Goal: Information Seeking & Learning: Learn about a topic

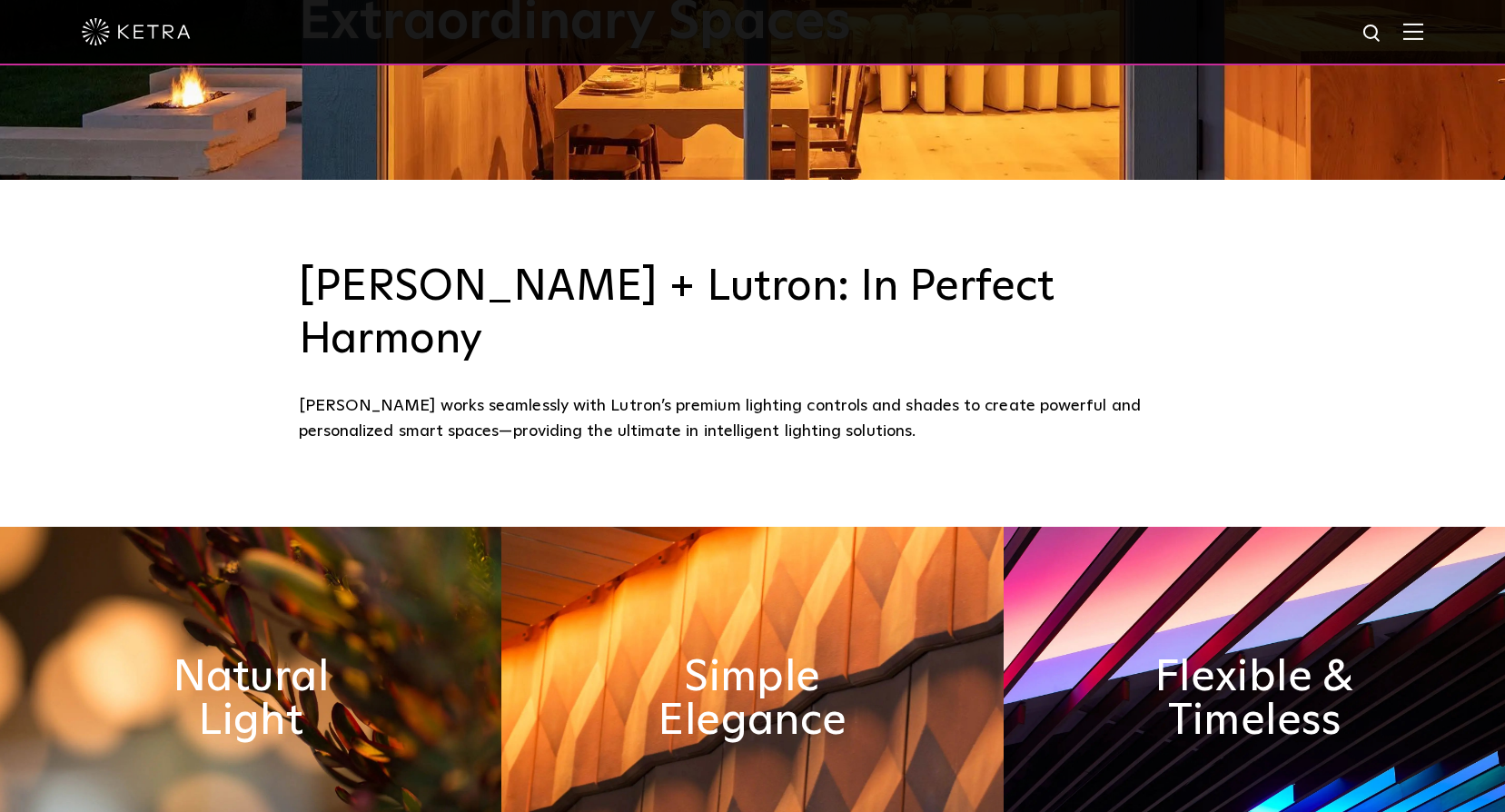
scroll to position [817, 0]
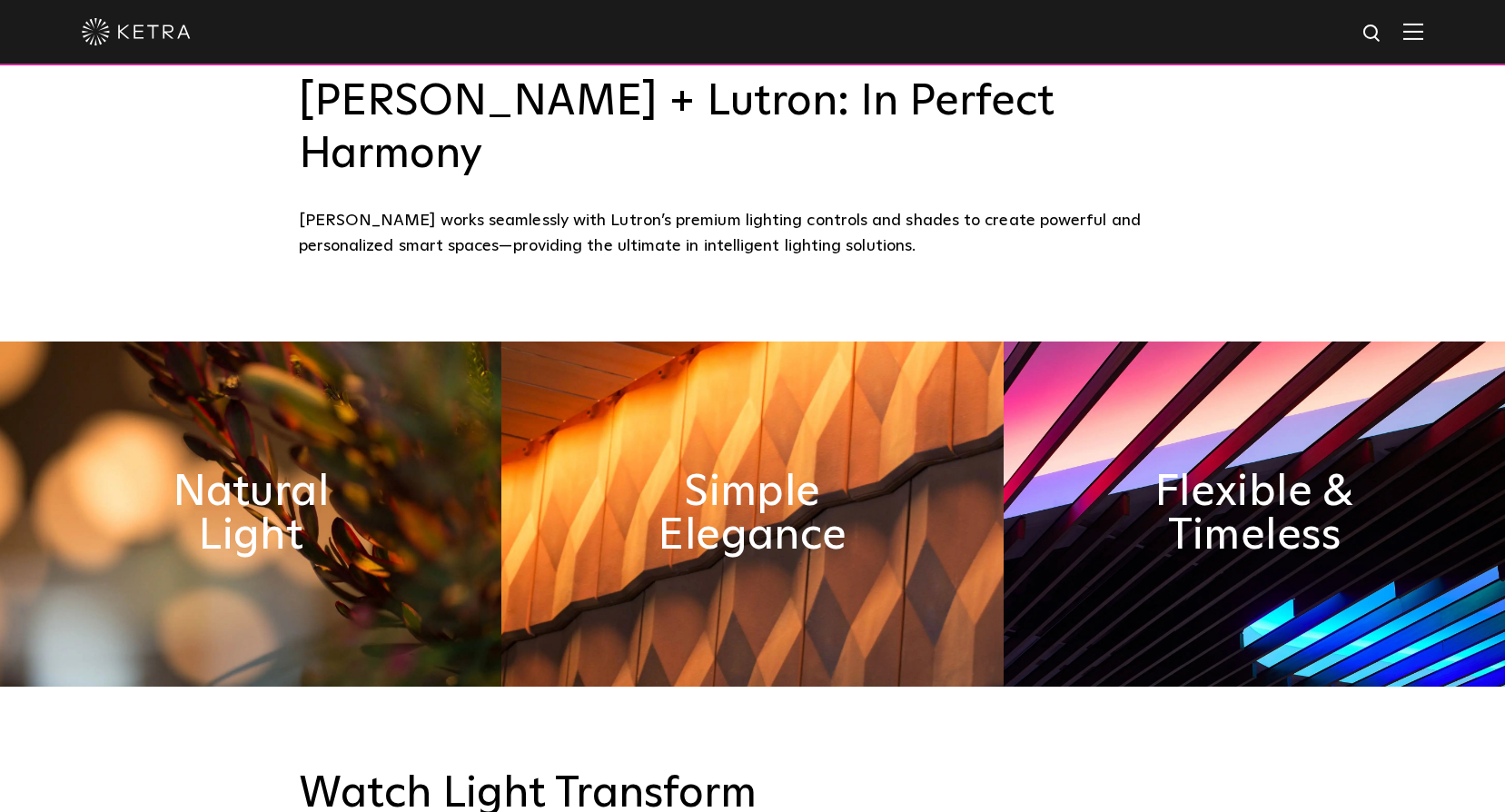
click at [1423, 25] on img at bounding box center [1413, 31] width 20 height 17
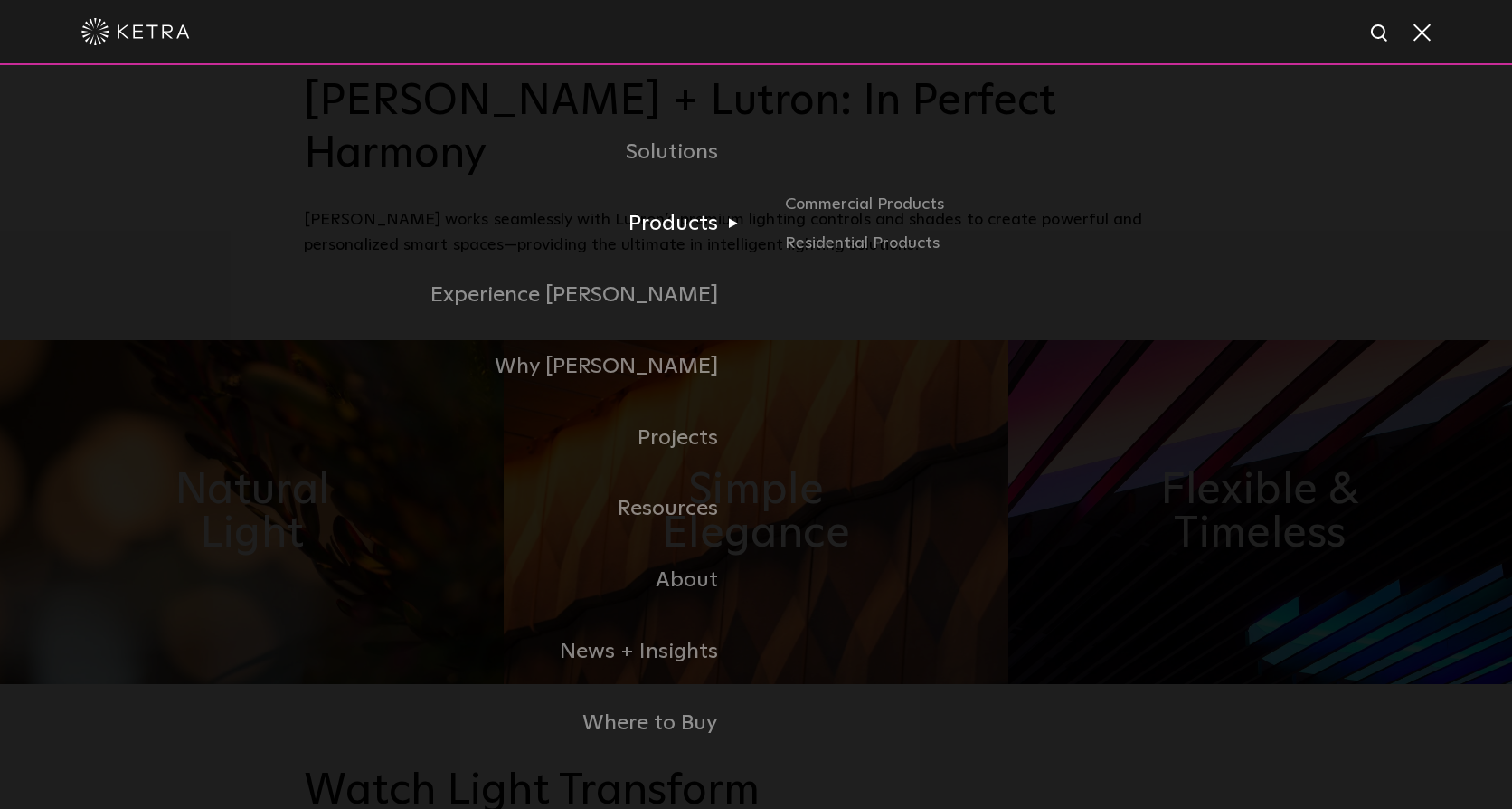
click at [700, 223] on link "Products" at bounding box center [530, 224] width 452 height 72
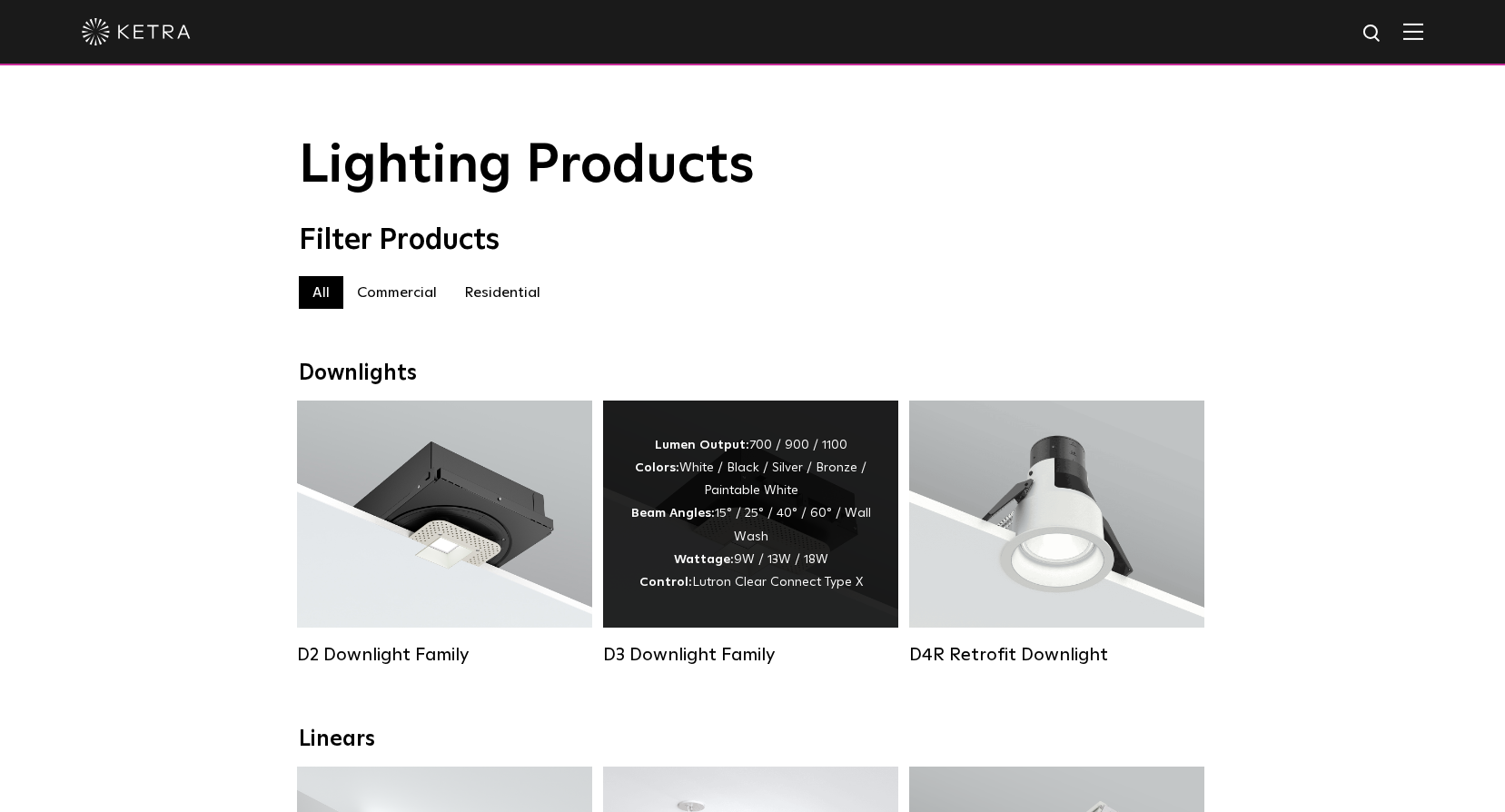
click at [764, 549] on div "Lumen Output: 700 / 900 / 1100 Colors: White / Black / Silver / Bronze / Painta…" at bounding box center [751, 513] width 241 height 160
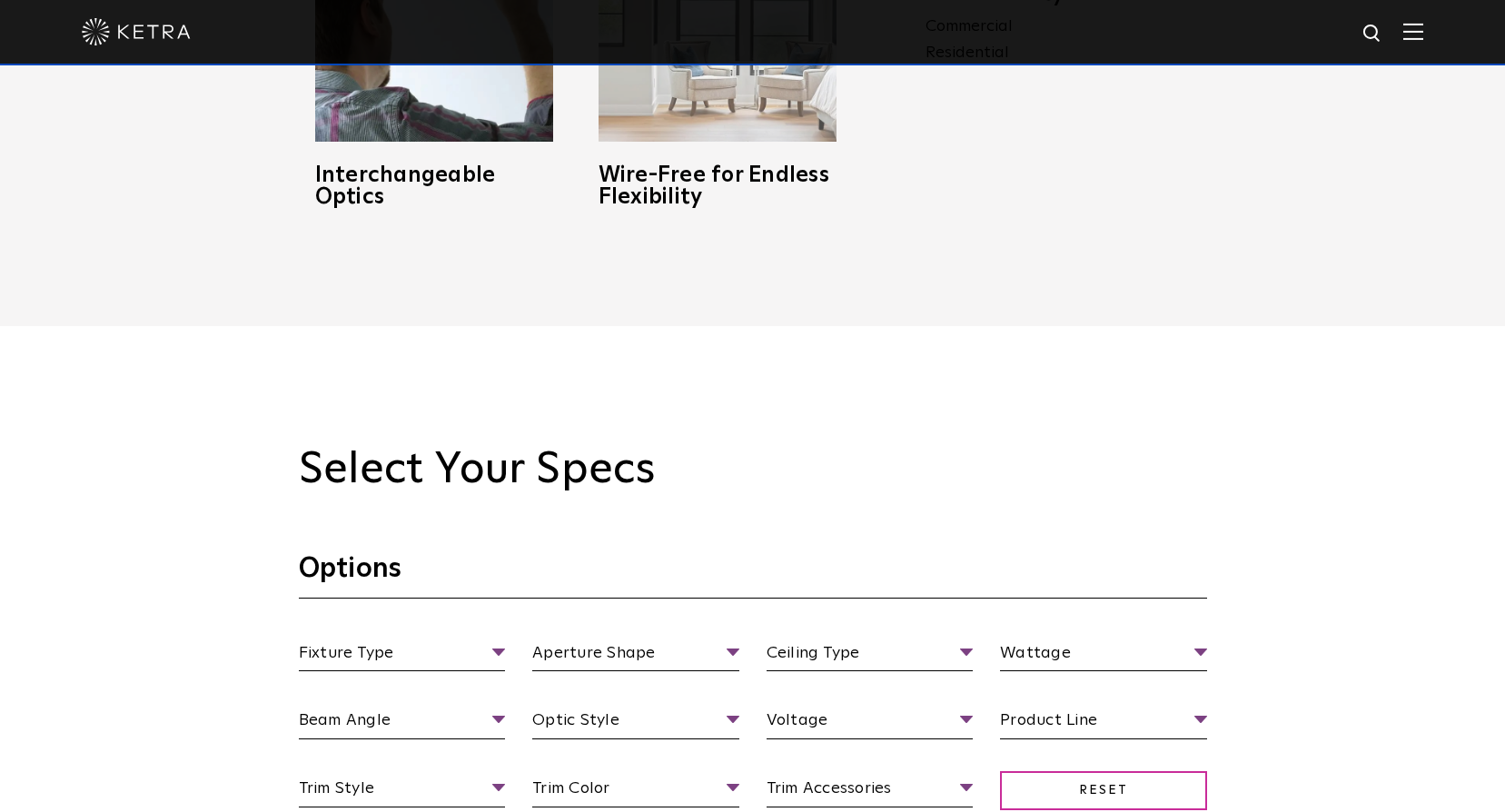
scroll to position [1635, 0]
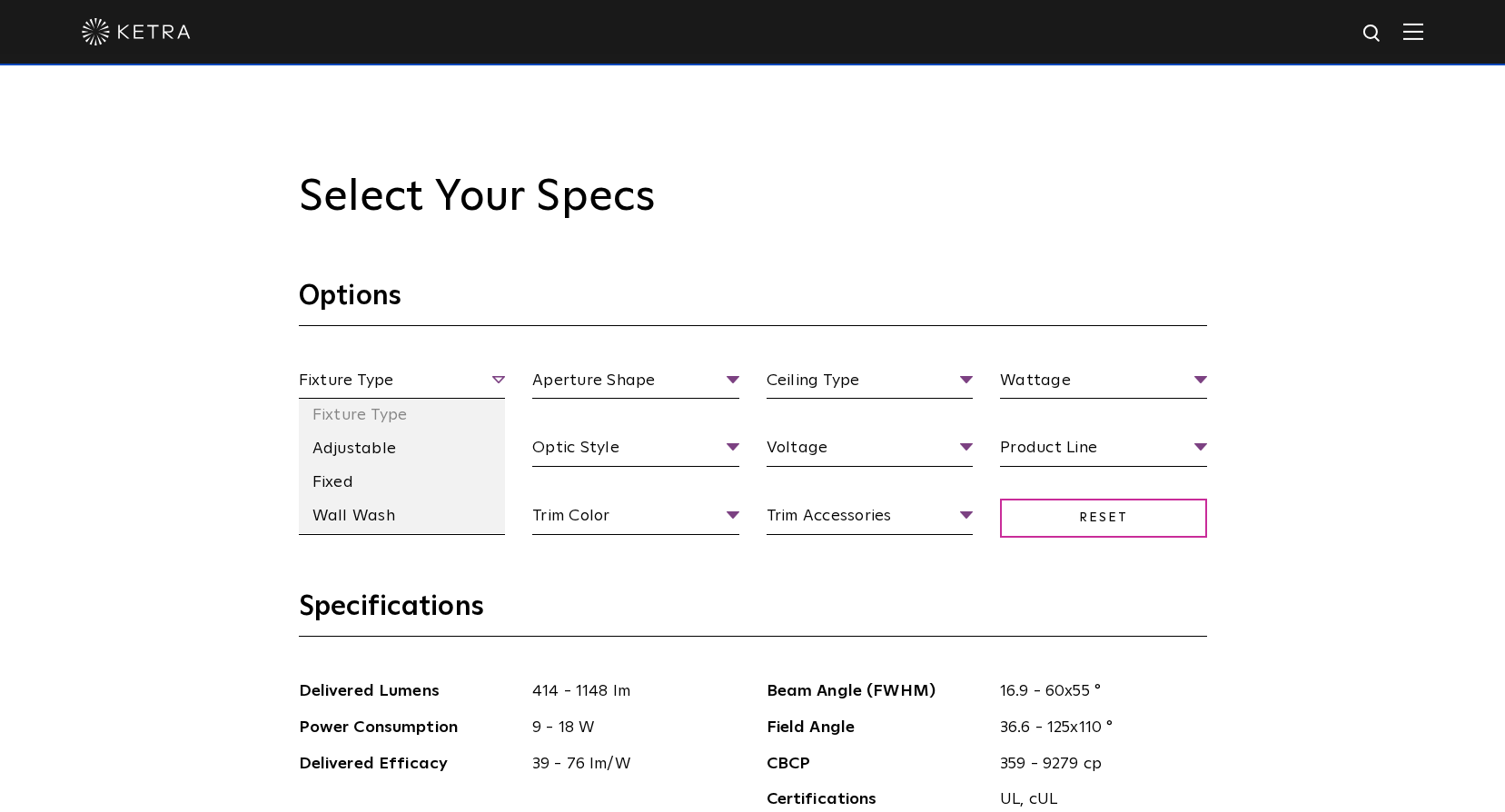
click at [495, 381] on span "Fixture Type" at bounding box center [402, 383] width 207 height 32
click at [393, 488] on li "Fixed" at bounding box center [402, 482] width 207 height 34
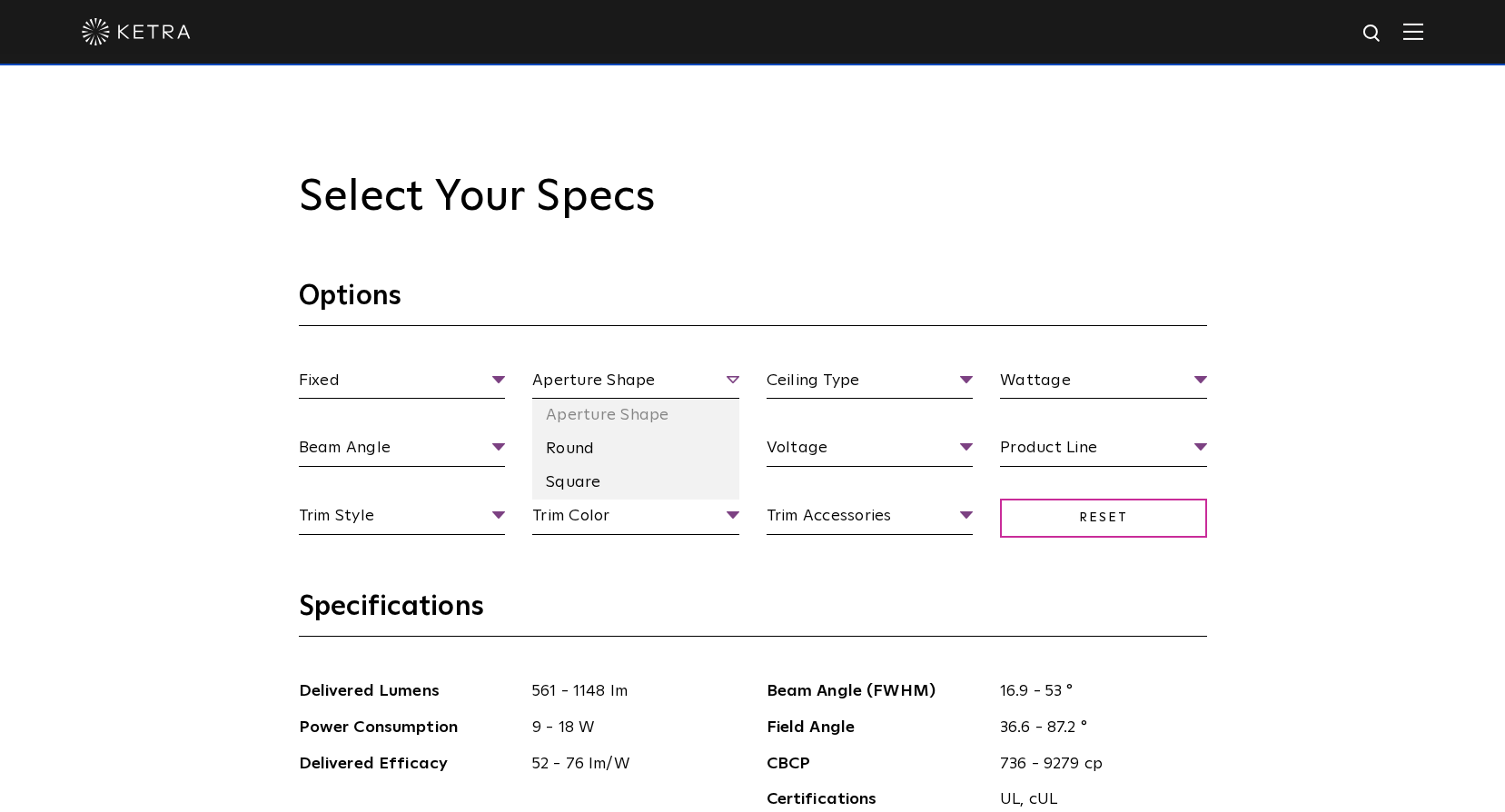
click at [712, 387] on span "Aperture Shape" at bounding box center [636, 383] width 207 height 32
click at [651, 460] on li "Round" at bounding box center [636, 449] width 207 height 34
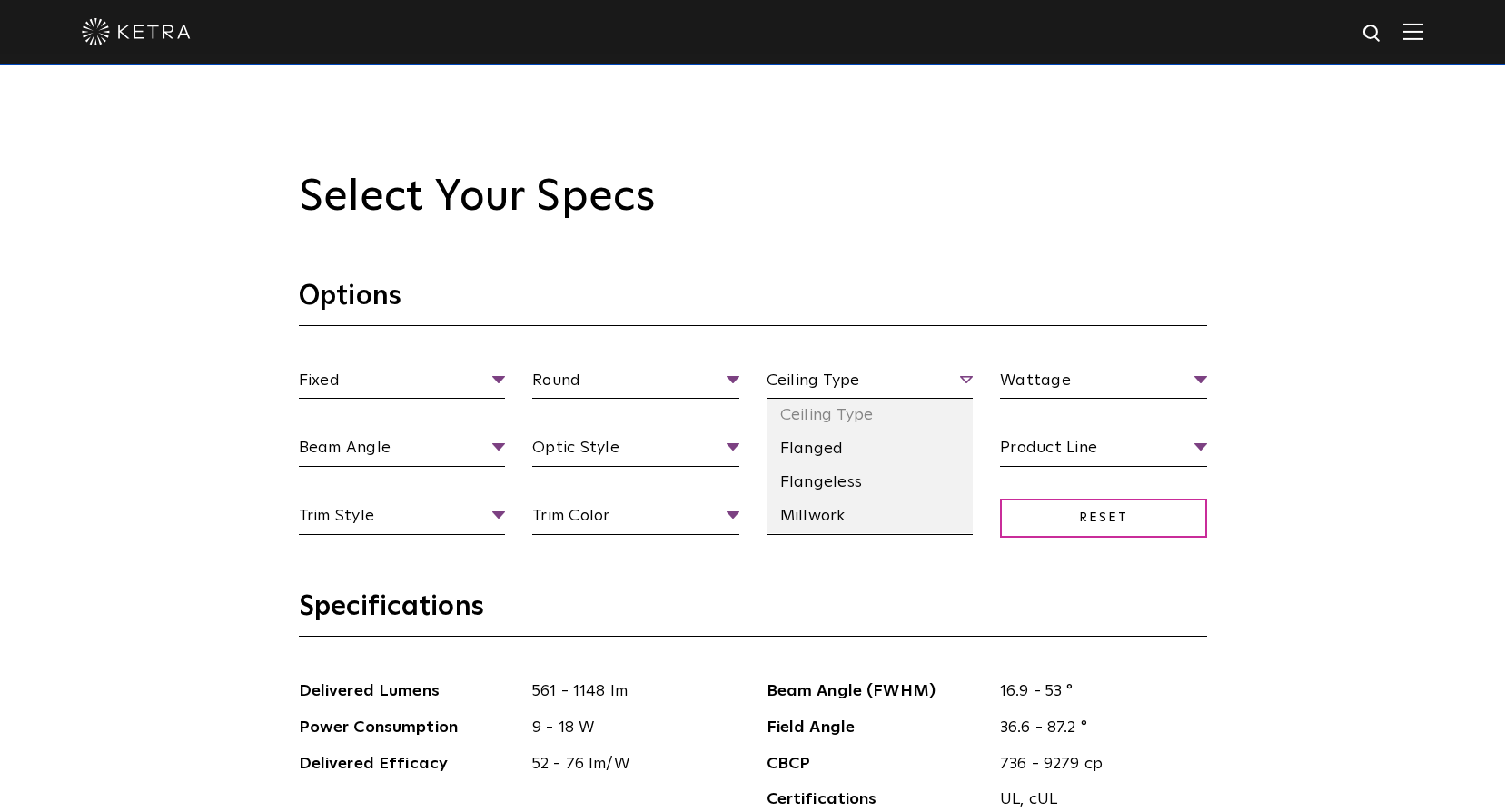
click at [943, 390] on span "Ceiling Type" at bounding box center [869, 383] width 207 height 32
click at [889, 456] on li "Flanged" at bounding box center [869, 449] width 207 height 34
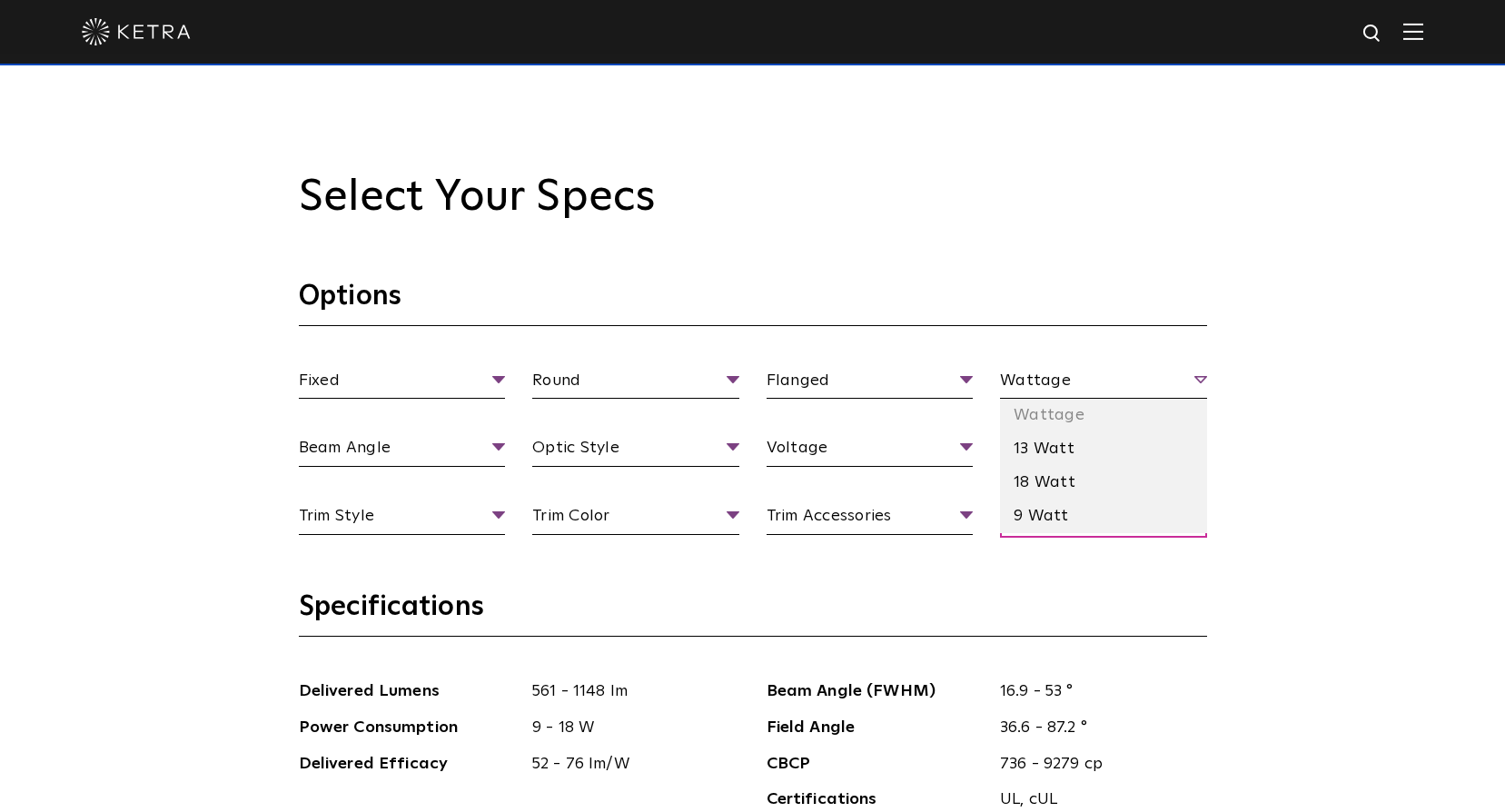
click at [1143, 379] on span "Wattage" at bounding box center [1103, 383] width 207 height 32
click at [1087, 476] on li "18 Watt" at bounding box center [1103, 482] width 207 height 34
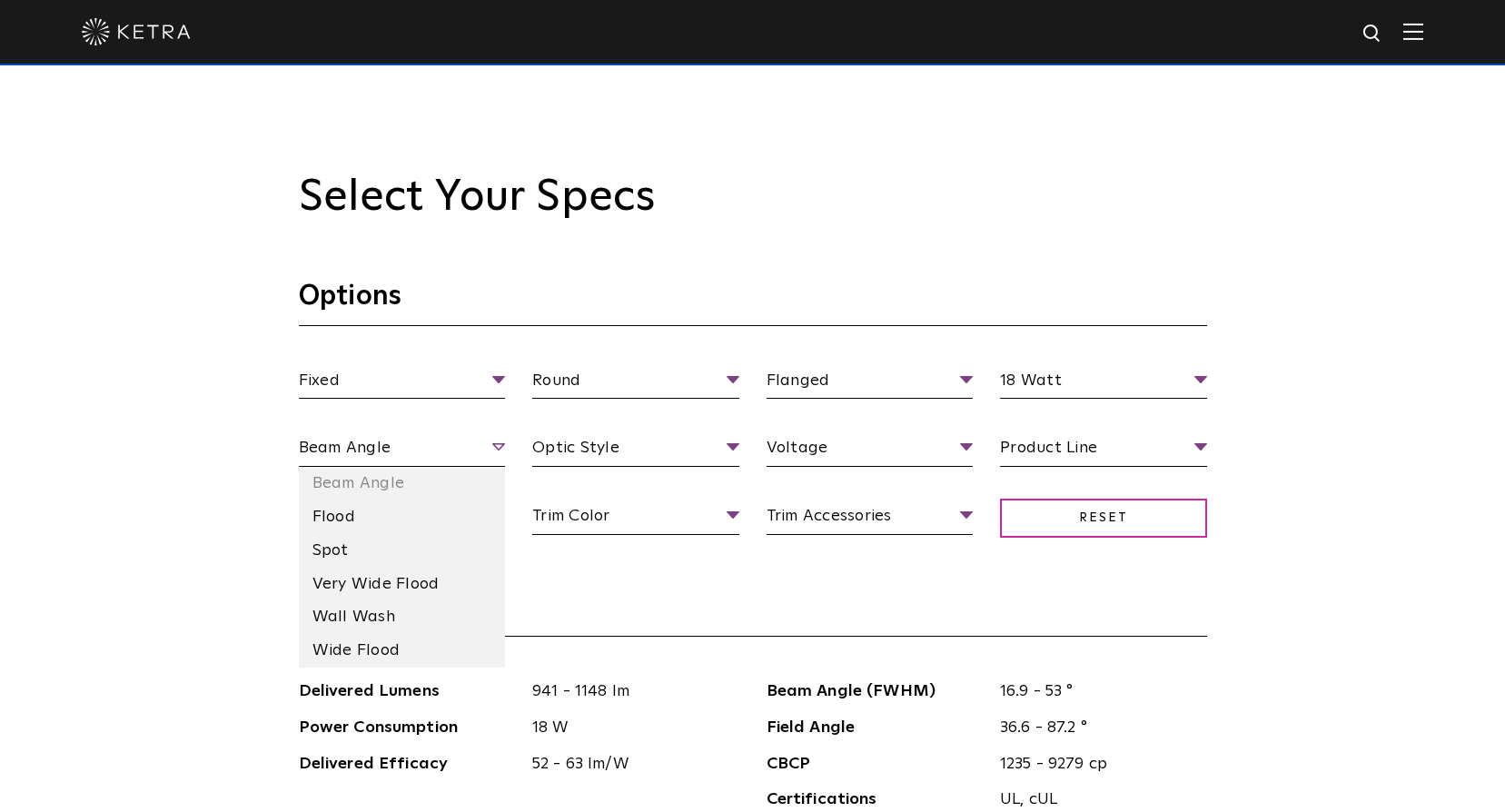
click at [502, 448] on span "Beam Angle" at bounding box center [402, 450] width 207 height 32
click at [434, 554] on li "Spot" at bounding box center [402, 550] width 207 height 34
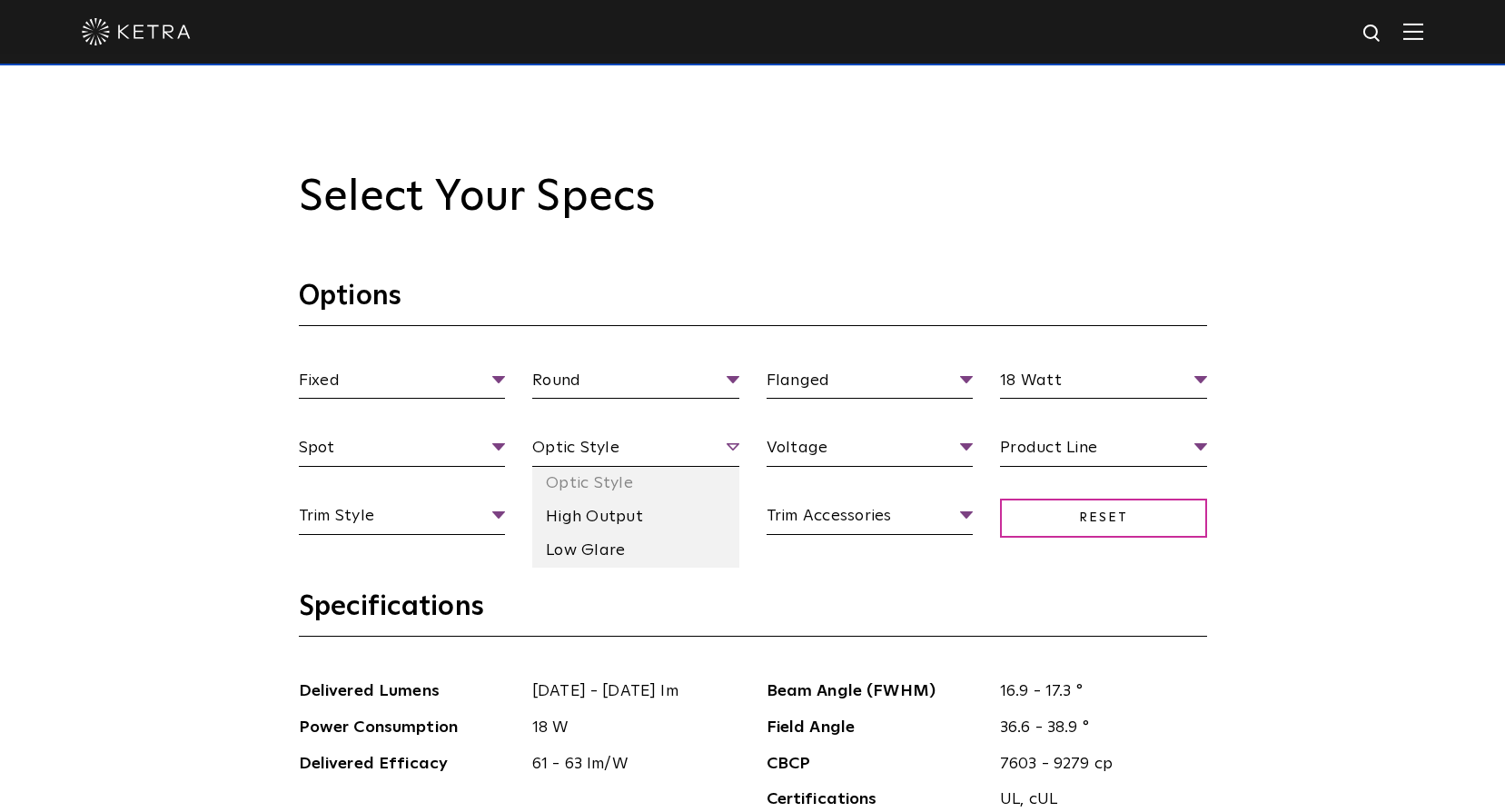
click at [676, 456] on span "Optic Style" at bounding box center [636, 450] width 207 height 32
click at [630, 521] on li "High Output" at bounding box center [636, 517] width 207 height 34
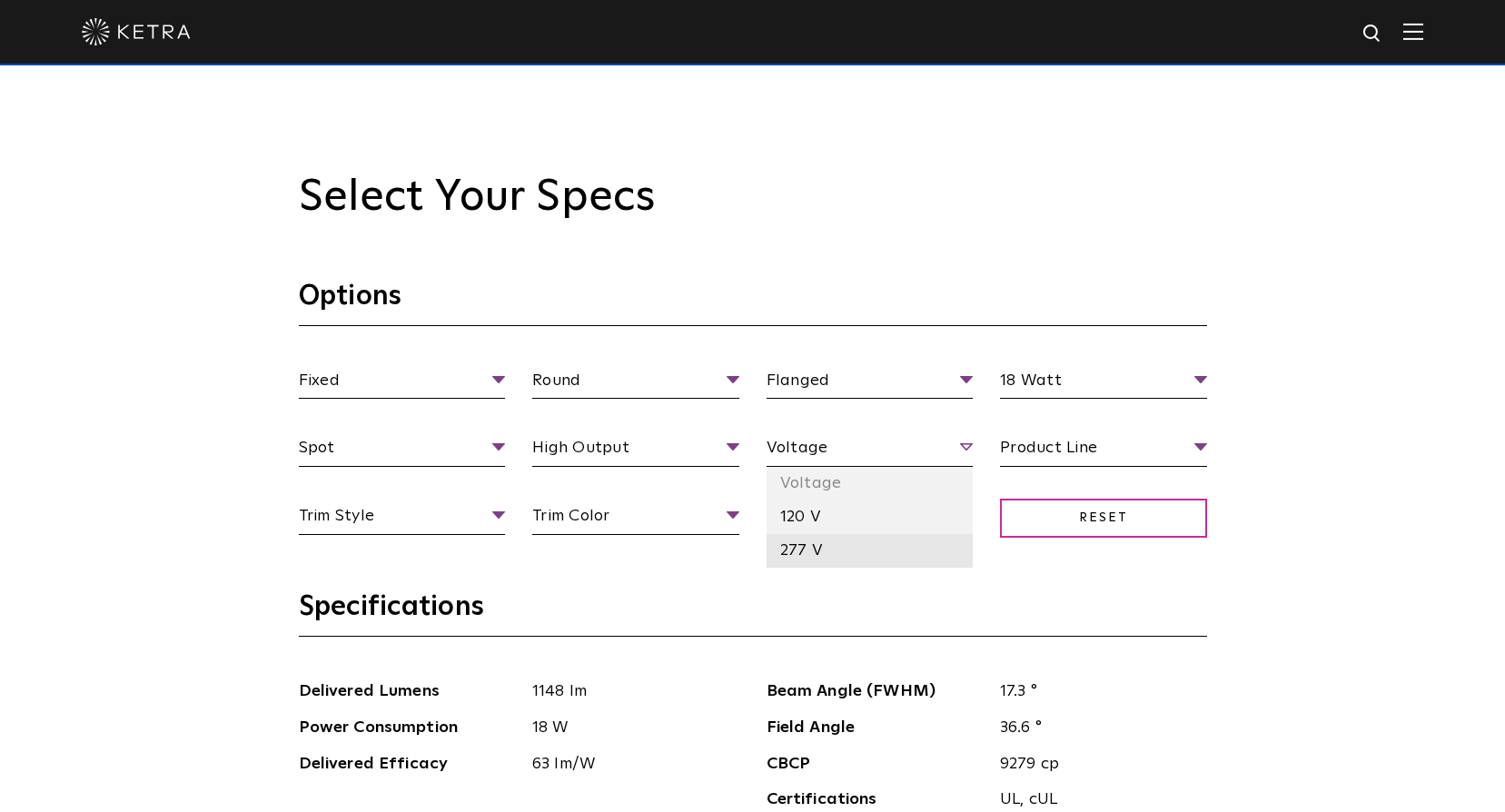
click at [813, 548] on li "277 V" at bounding box center [869, 550] width 207 height 34
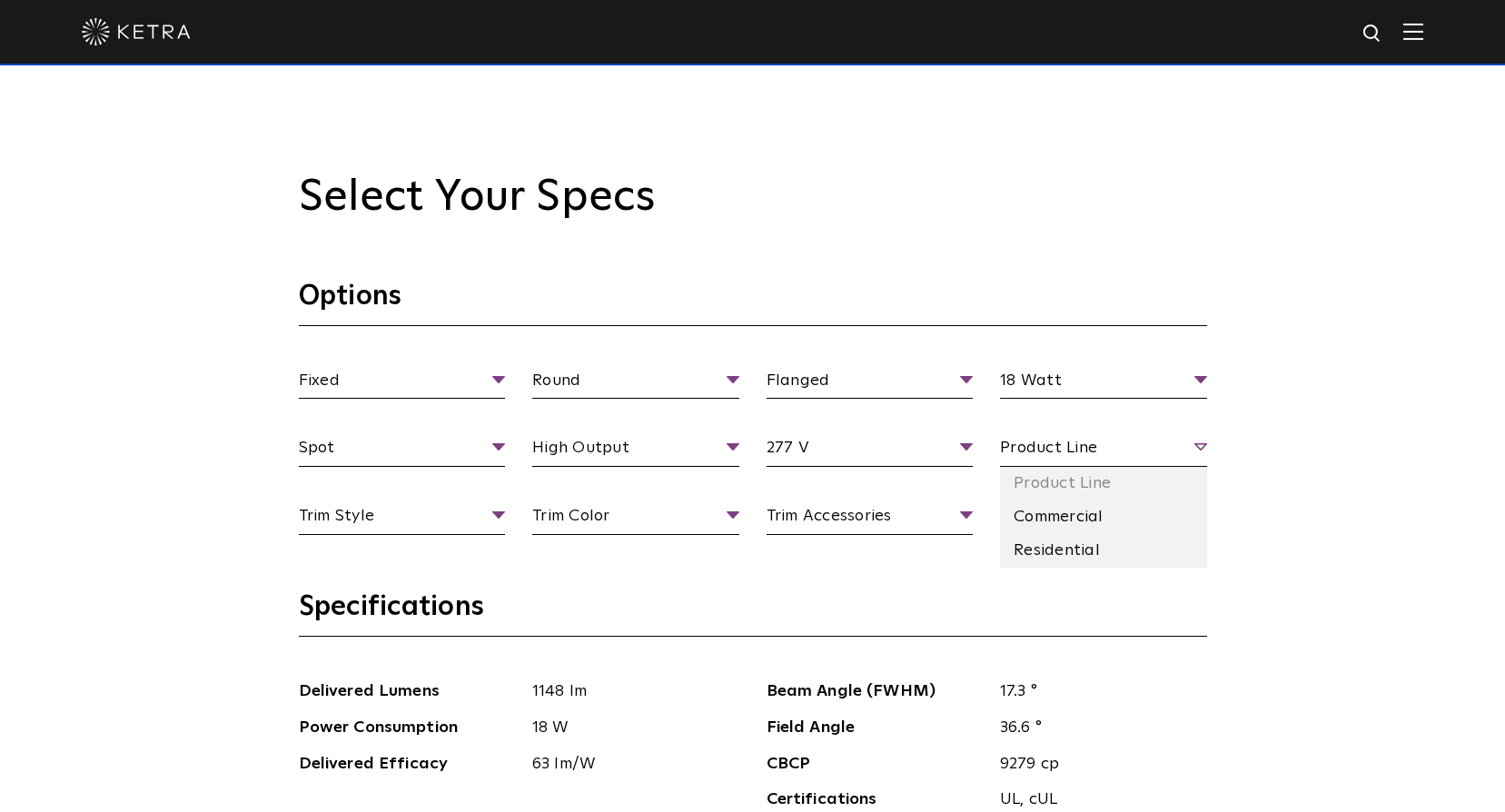
click at [1074, 445] on span "Product Line" at bounding box center [1103, 450] width 207 height 32
click at [1088, 519] on li "Commercial" at bounding box center [1103, 517] width 207 height 34
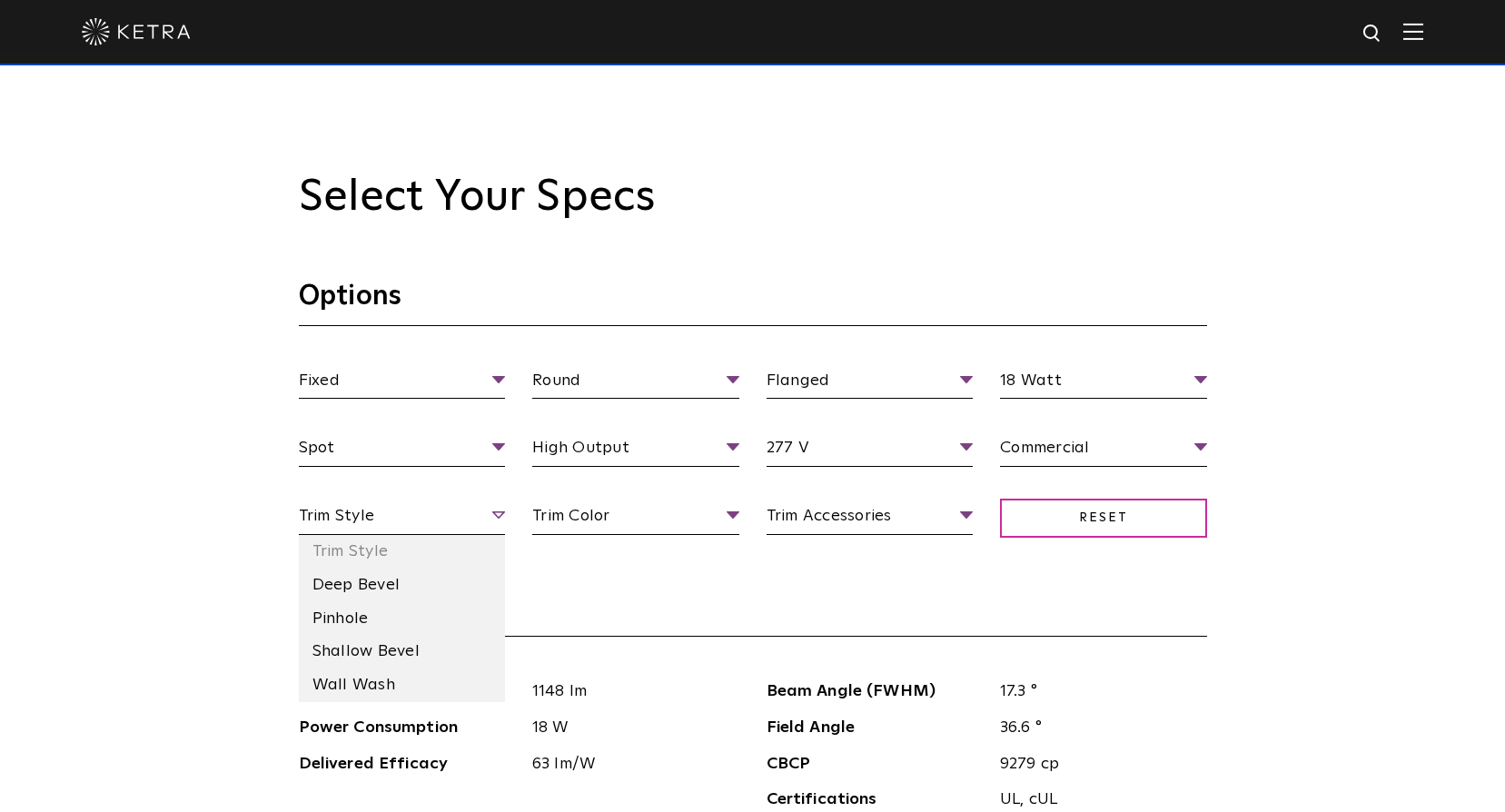
click at [504, 518] on span "Trim Style" at bounding box center [402, 519] width 207 height 32
click at [407, 651] on li "Shallow Bevel" at bounding box center [402, 651] width 207 height 34
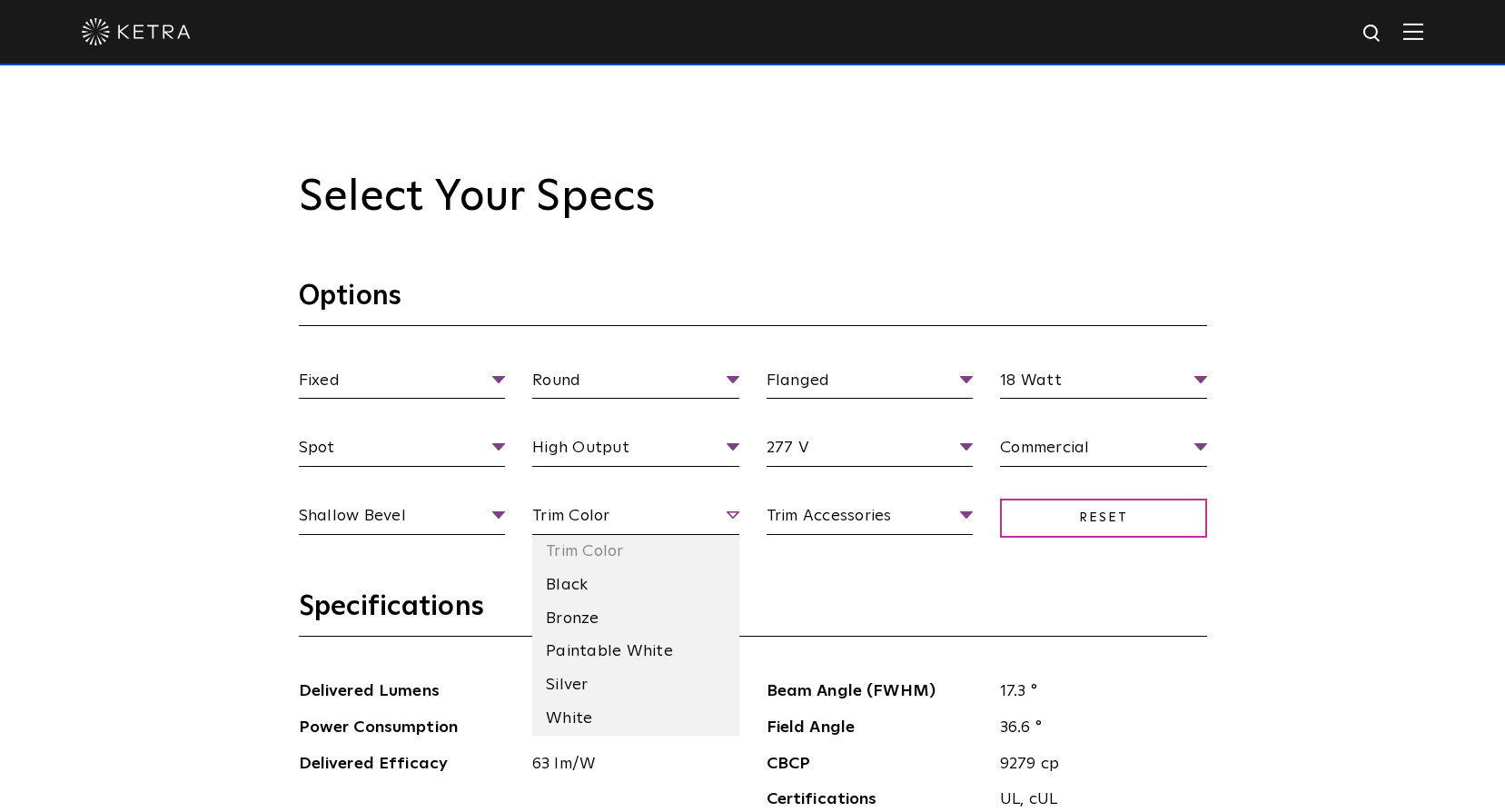
click at [695, 504] on span "Trim Color" at bounding box center [636, 519] width 207 height 32
click at [600, 708] on li "White" at bounding box center [636, 719] width 207 height 34
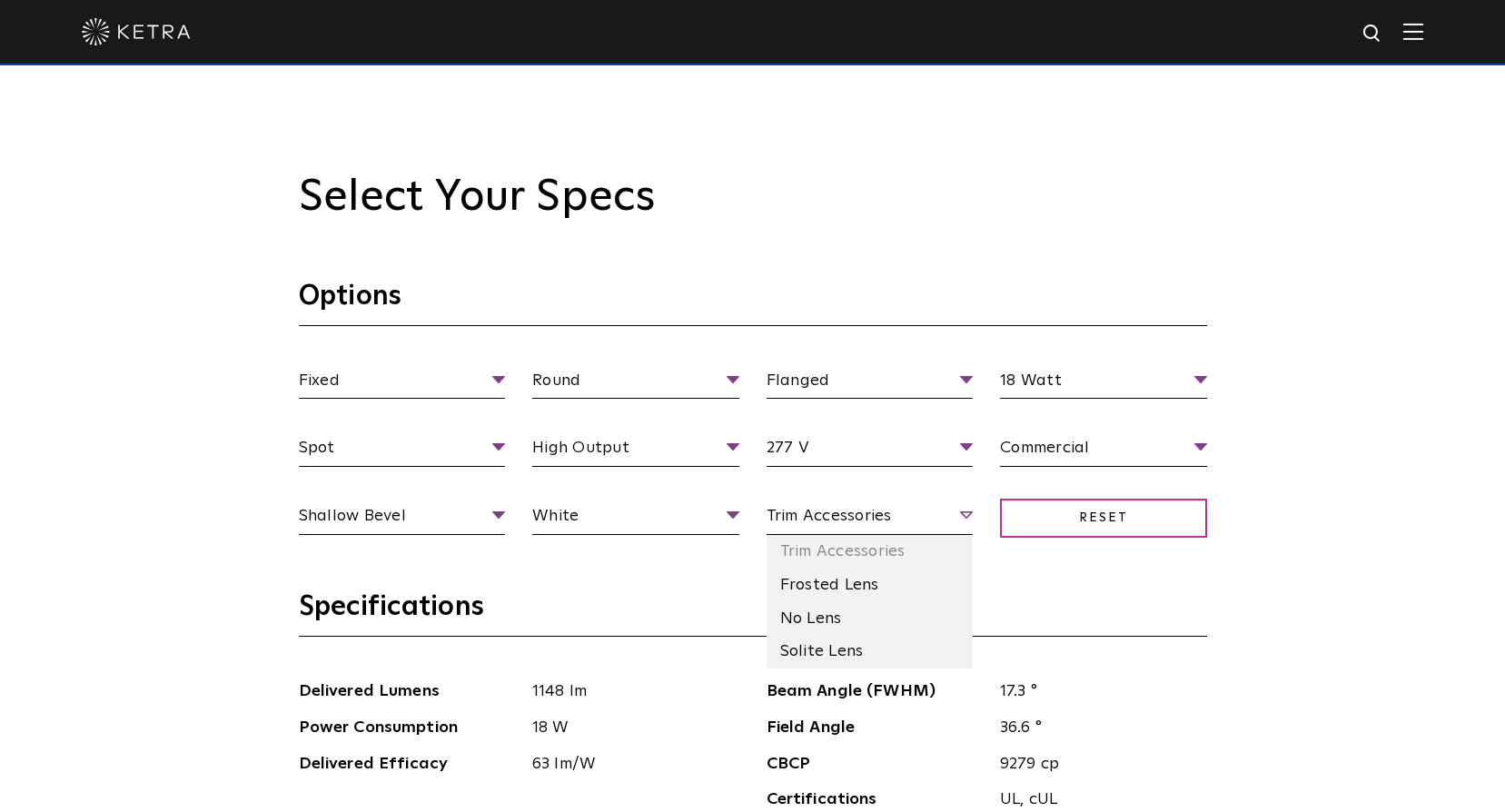
click at [927, 520] on span "Trim Accessories" at bounding box center [869, 519] width 207 height 32
click at [851, 621] on li "No Lens" at bounding box center [869, 619] width 207 height 34
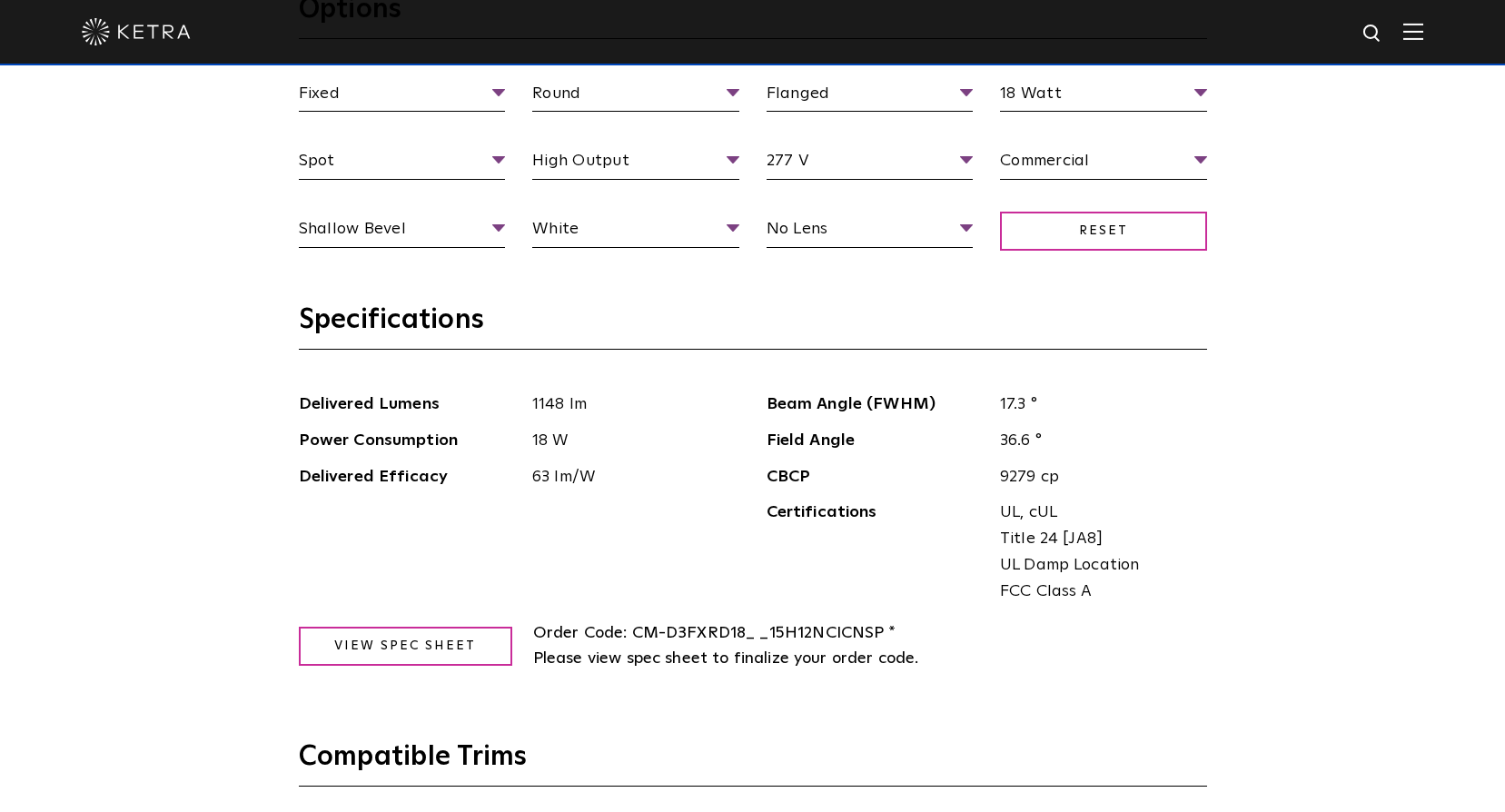
scroll to position [1816, 0]
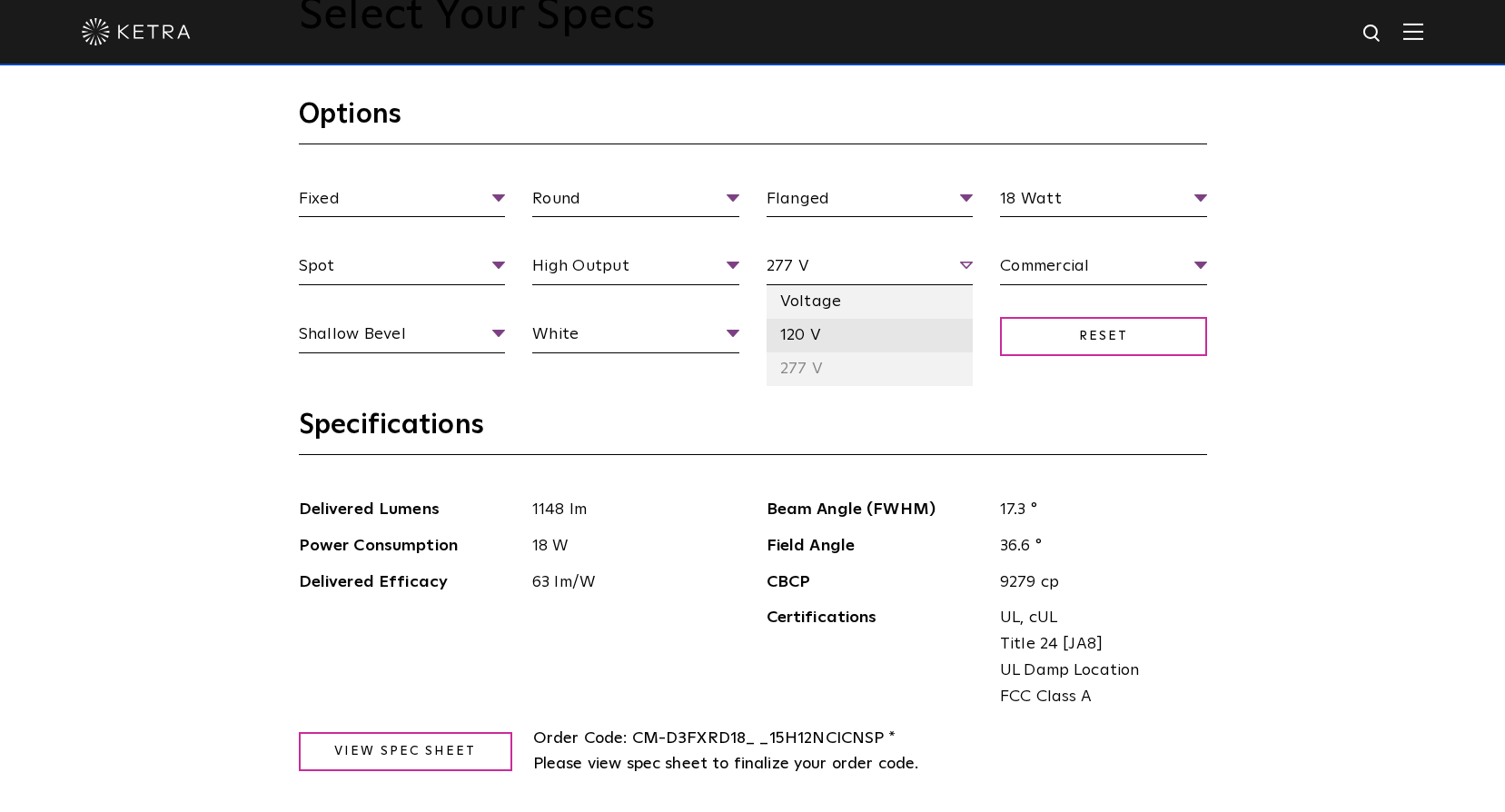
click at [890, 344] on li "120 V" at bounding box center [869, 336] width 207 height 34
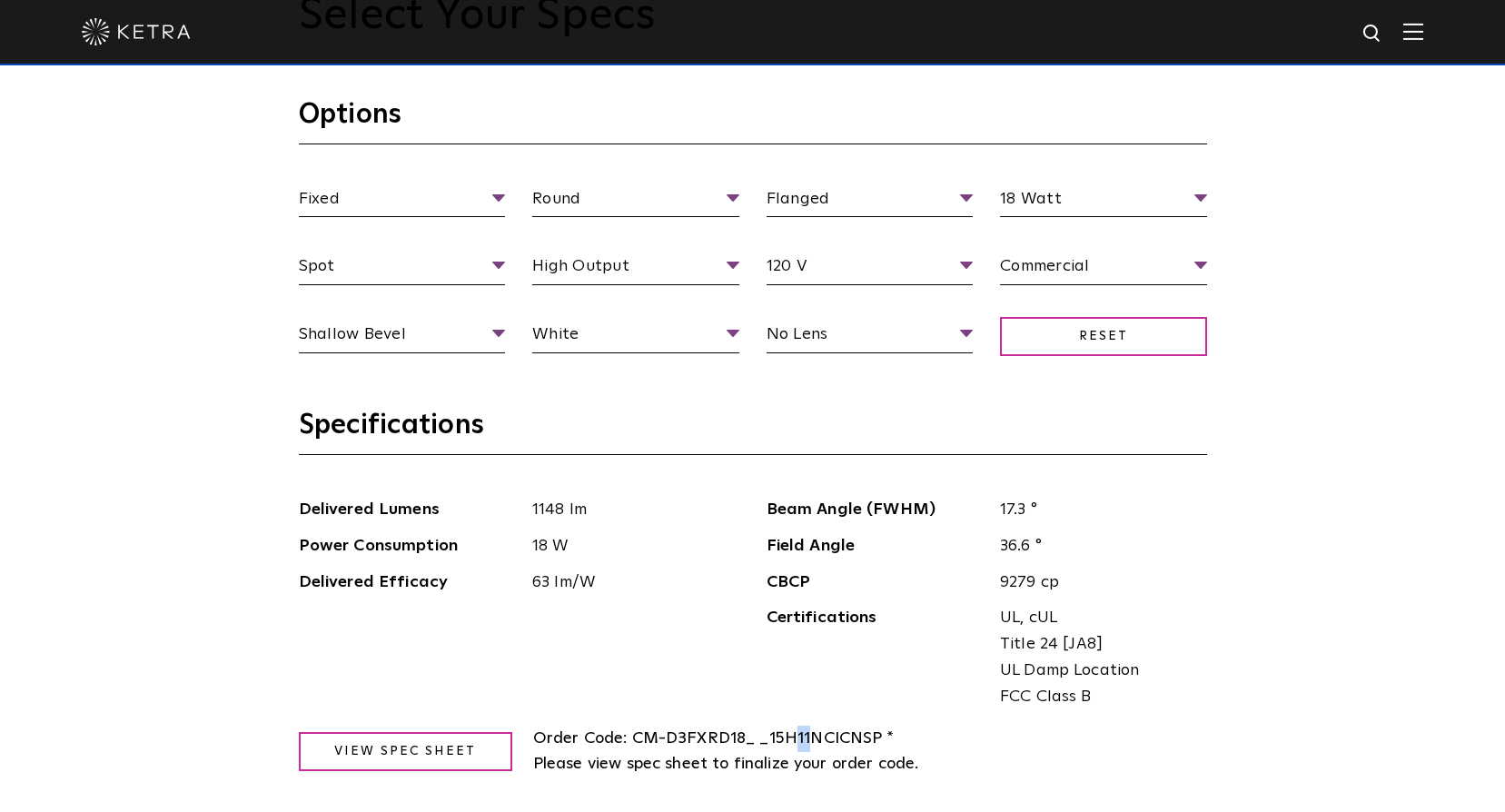
drag, startPoint x: 805, startPoint y: 741, endPoint x: 796, endPoint y: 737, distance: 9.8
click at [796, 737] on span "CM-D3FXRD18_ _15H11NCICNSP * Please view spec sheet to finalize your order code." at bounding box center [726, 752] width 386 height 43
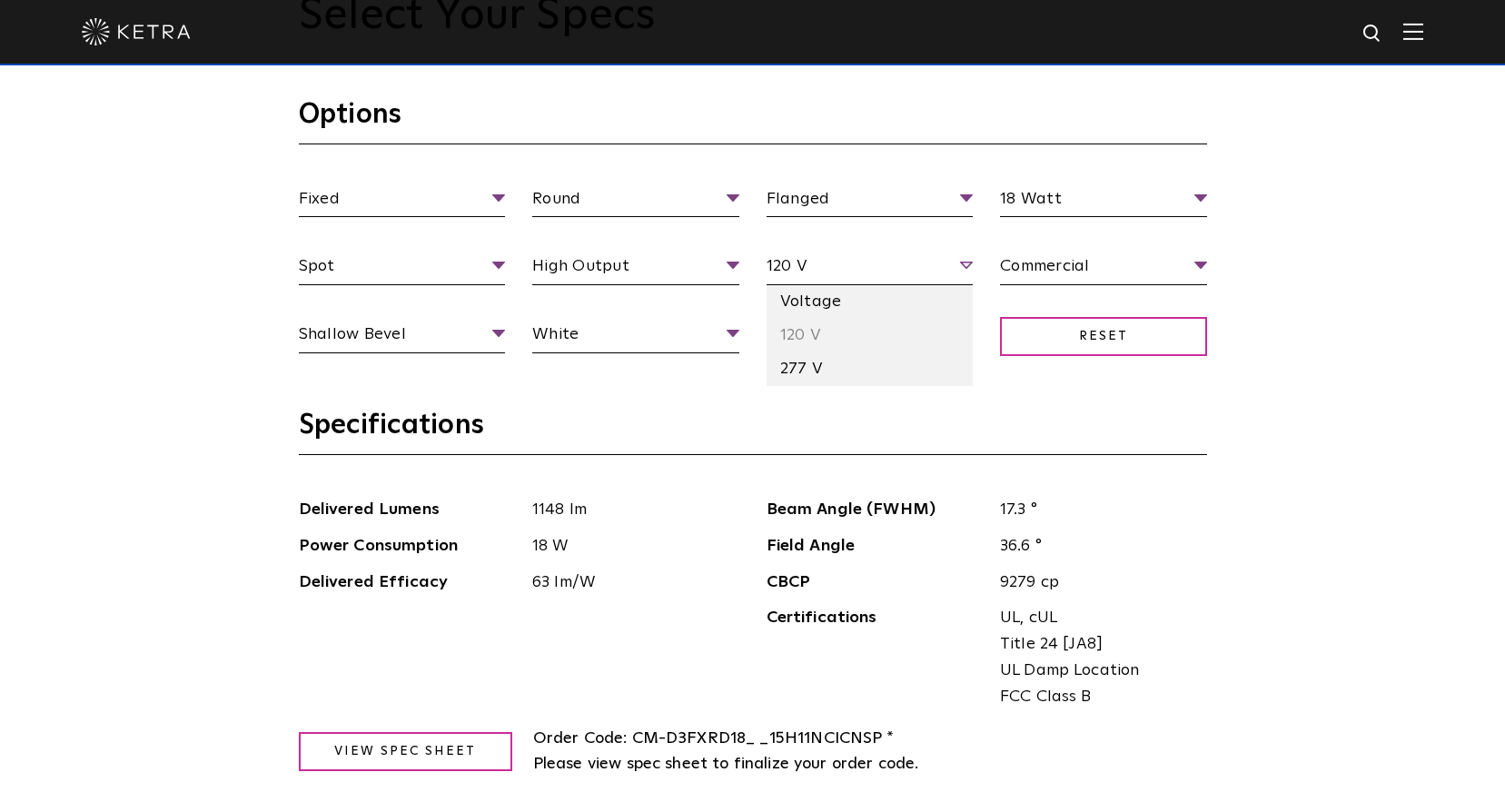
click at [968, 269] on span "120 V" at bounding box center [869, 269] width 207 height 32
click at [901, 368] on li "277 V" at bounding box center [869, 369] width 207 height 34
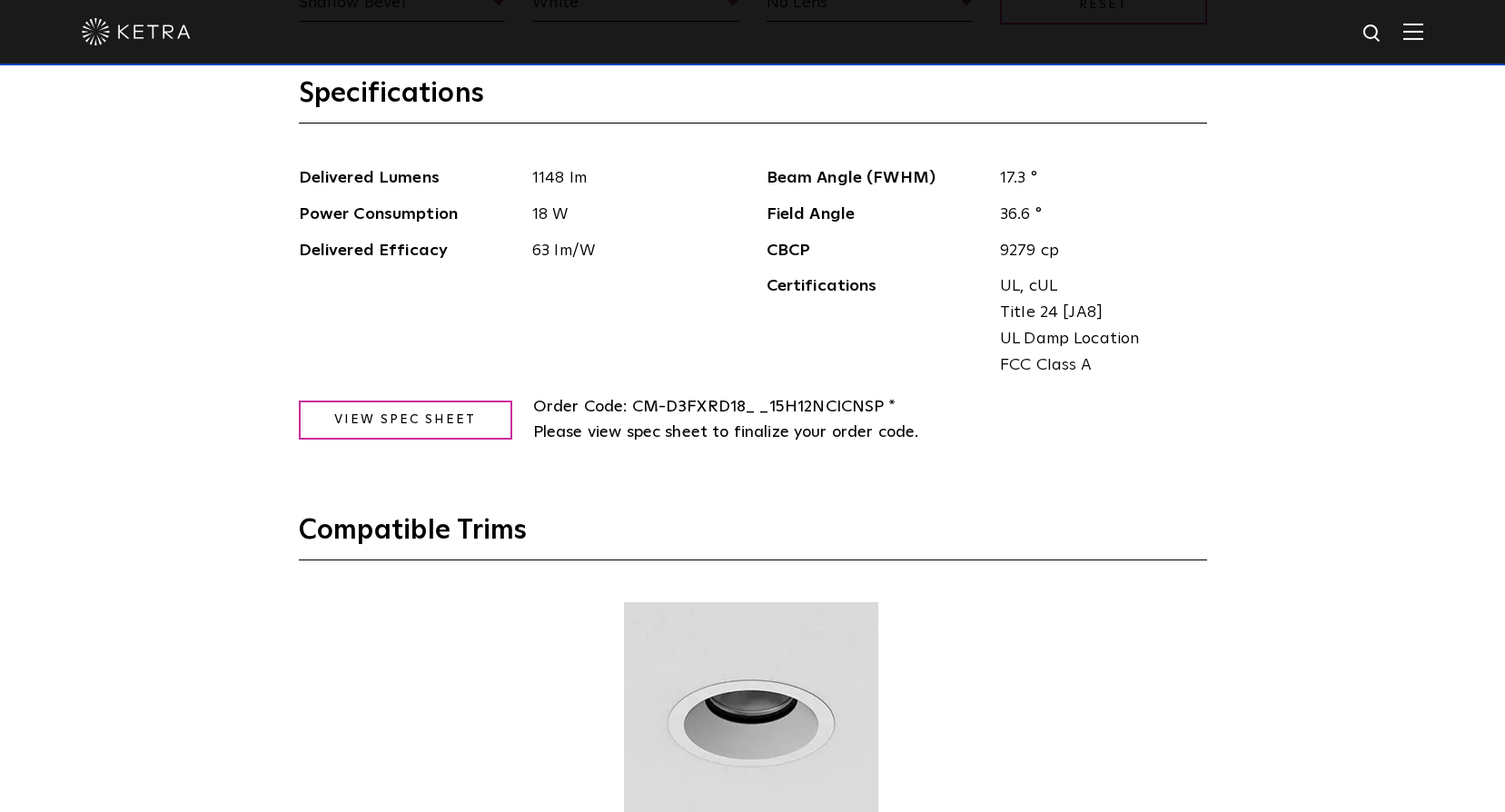
scroll to position [2180, 0]
